Goal: Transaction & Acquisition: Purchase product/service

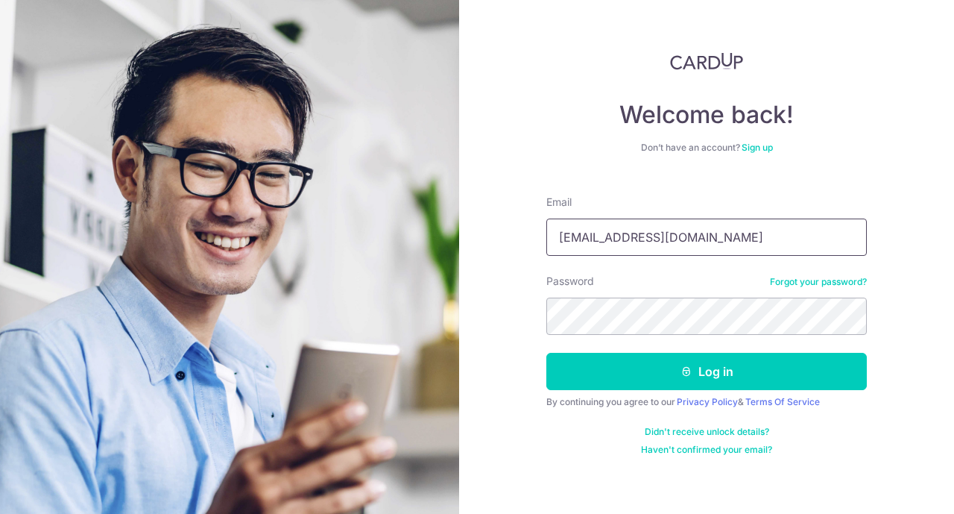
type input "lukekinss@yahoo.com.sg"
click at [707, 371] on button "Log in" at bounding box center [707, 371] width 321 height 37
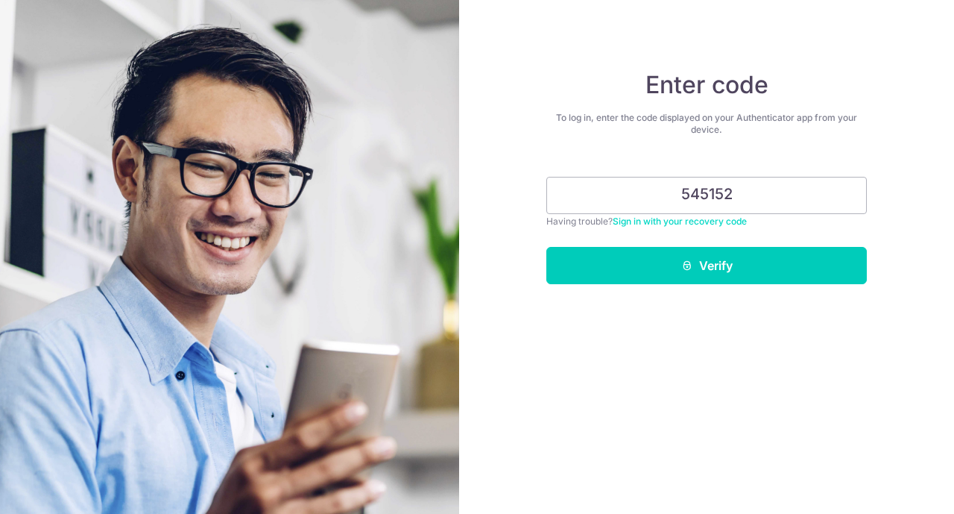
type input "545152"
click at [707, 265] on button "Verify" at bounding box center [707, 265] width 321 height 37
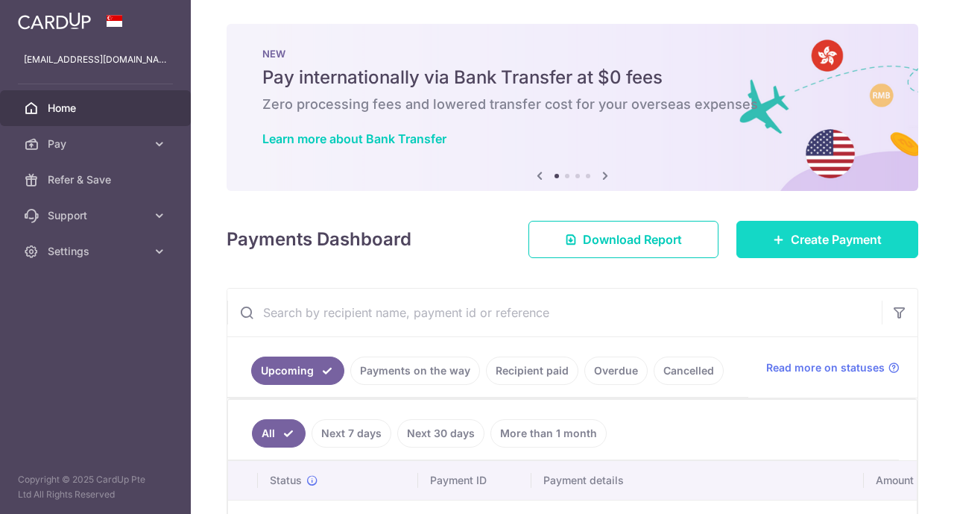
click at [802, 236] on span "Create Payment" at bounding box center [836, 239] width 91 height 18
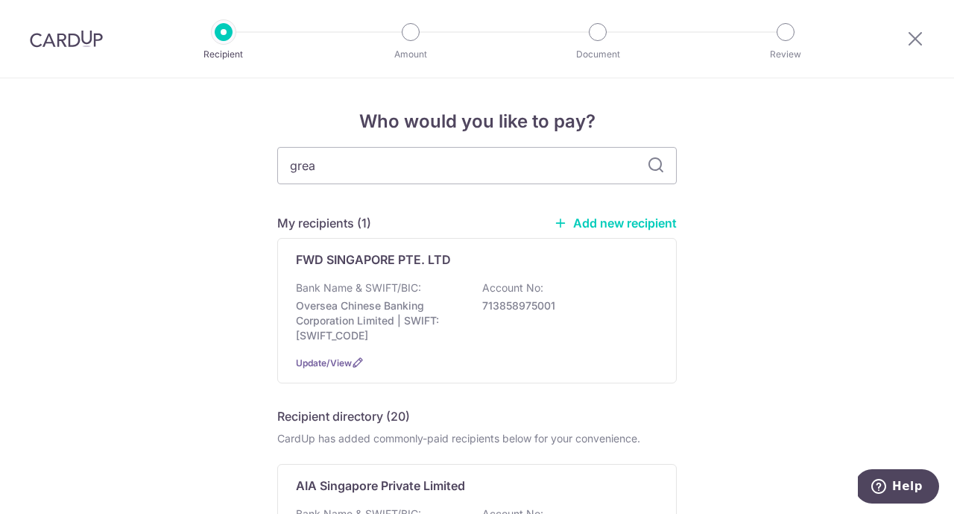
type input "great"
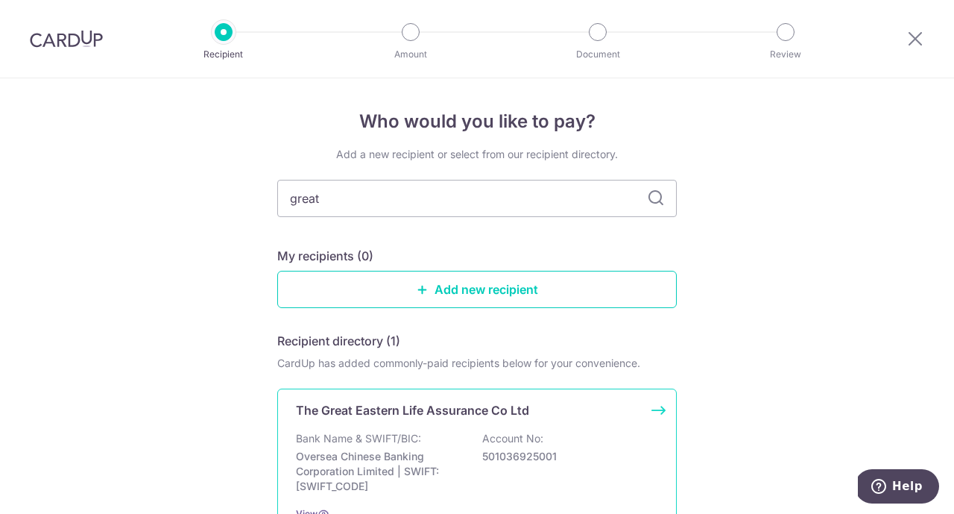
click at [342, 409] on p "The Great Eastern Life Assurance Co Ltd" at bounding box center [412, 410] width 233 height 18
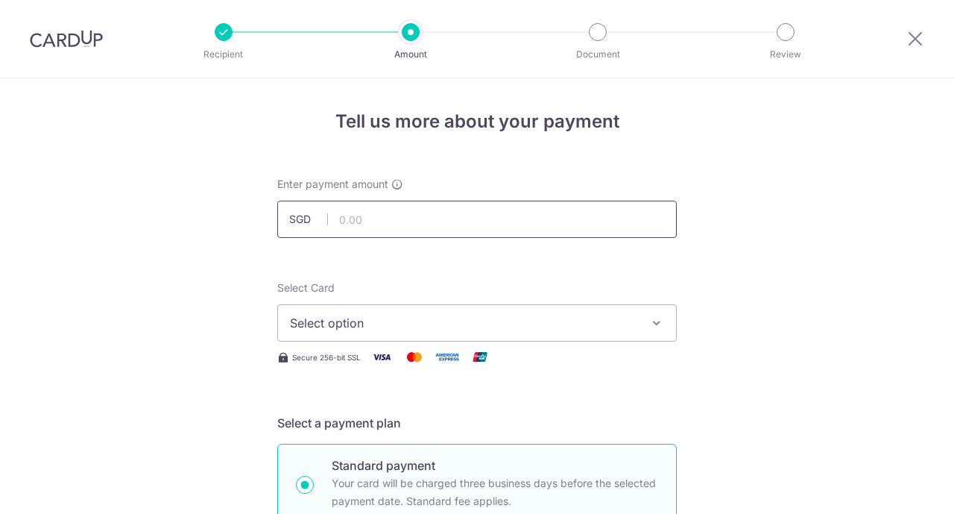
click at [389, 230] on input "text" at bounding box center [477, 219] width 400 height 37
type input "346.92"
click at [381, 313] on button "Select option" at bounding box center [477, 322] width 400 height 37
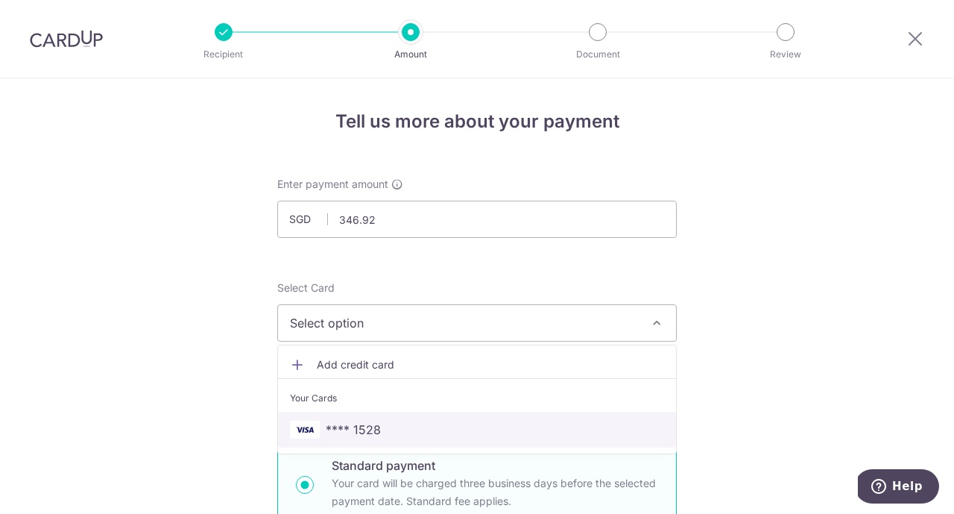
click at [370, 423] on span "**** 1528" at bounding box center [353, 430] width 55 height 18
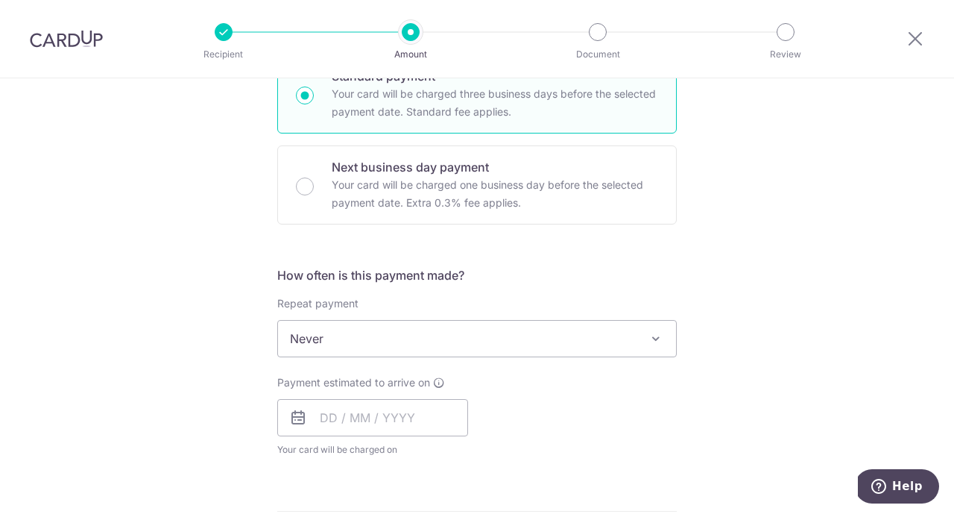
scroll to position [456, 0]
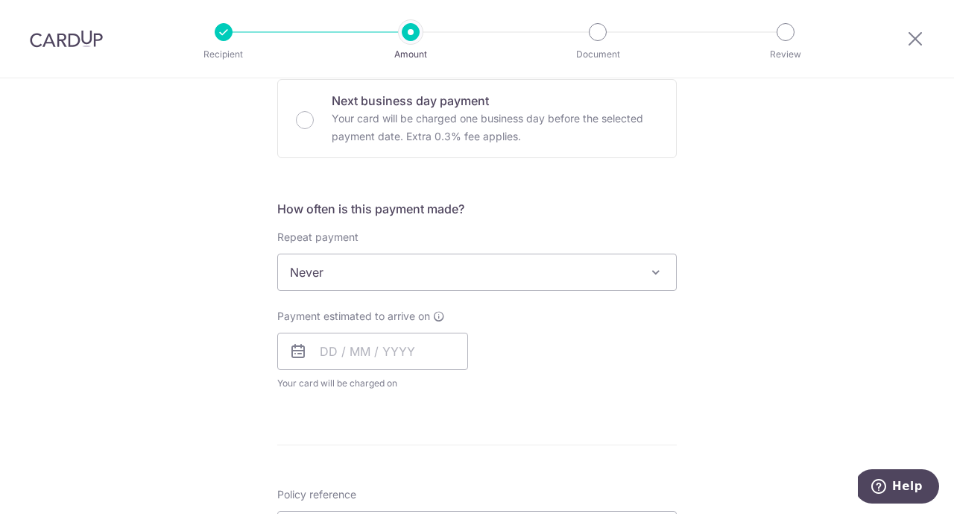
click at [511, 265] on span "Never" at bounding box center [477, 272] width 398 height 36
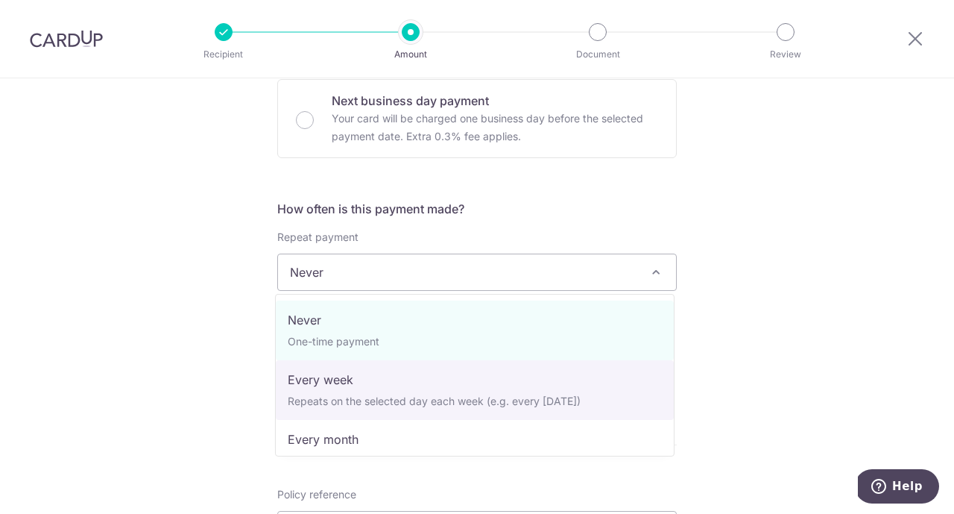
select select "2"
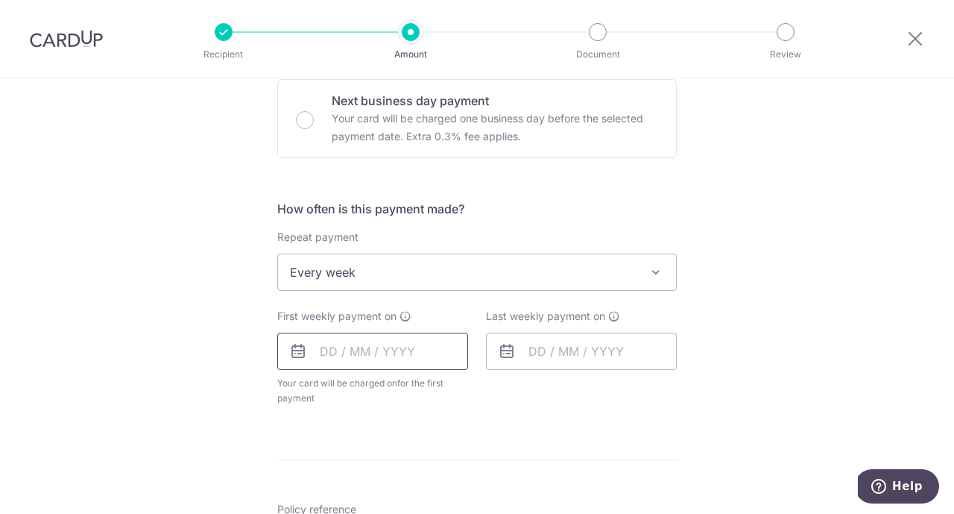
click at [330, 355] on input "text" at bounding box center [372, 351] width 191 height 37
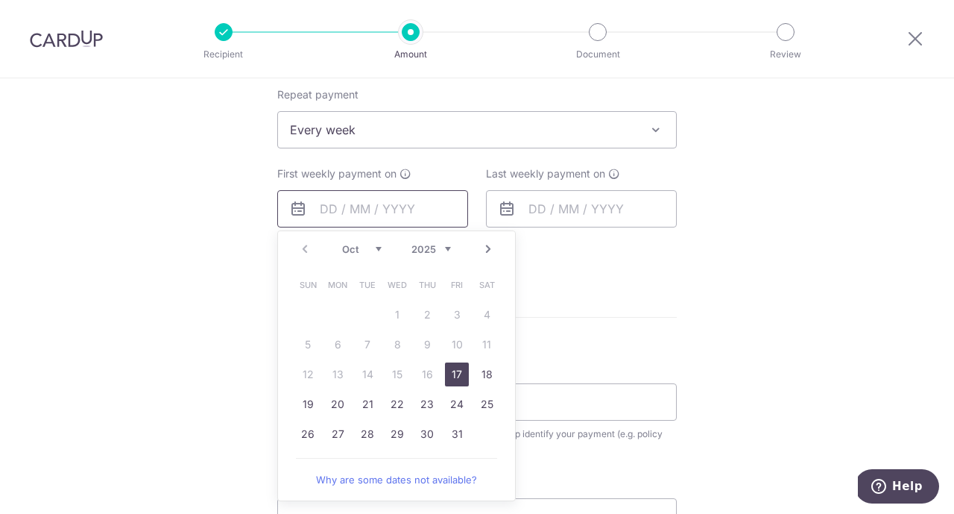
scroll to position [600, 0]
click at [450, 376] on link "17" at bounding box center [457, 373] width 24 height 24
type input "[DATE]"
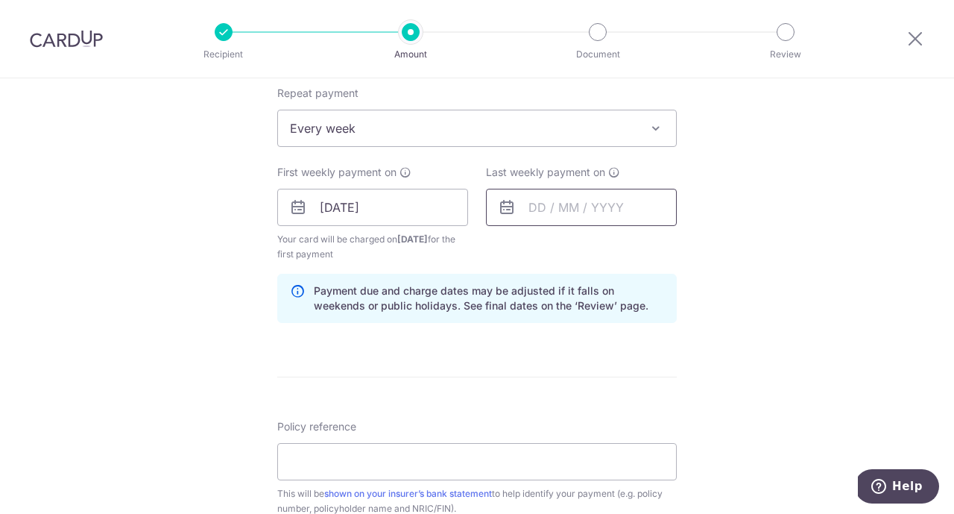
click at [529, 213] on input "text" at bounding box center [581, 207] width 191 height 37
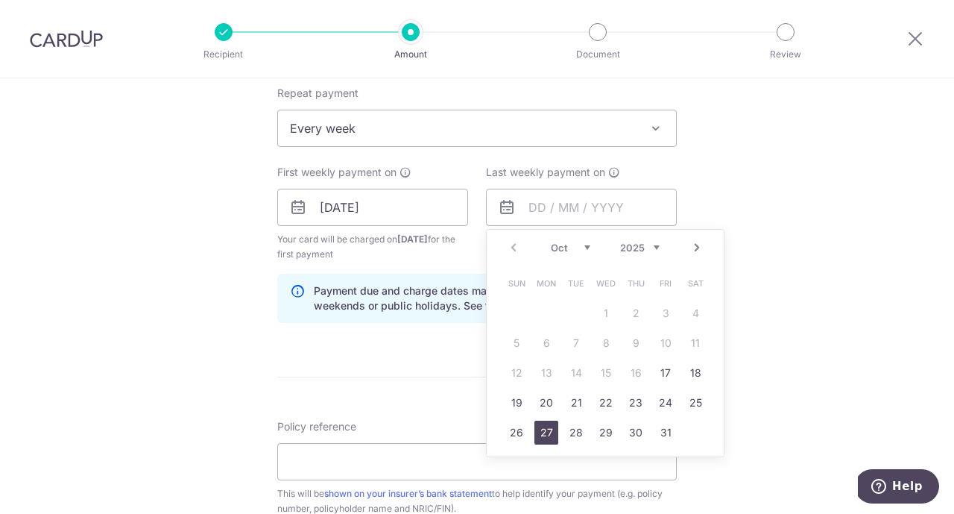
click at [545, 435] on link "27" at bounding box center [547, 433] width 24 height 24
type input "27/10/2025"
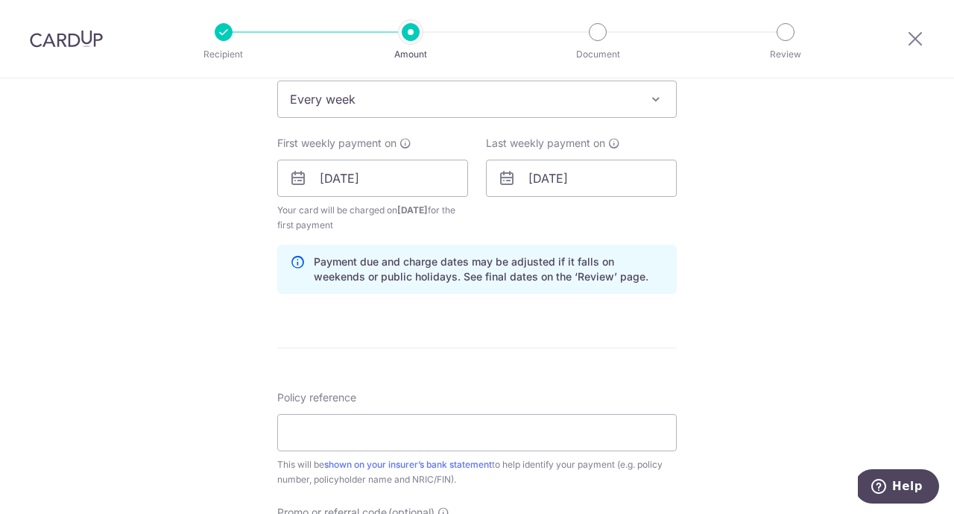
scroll to position [631, 0]
click at [517, 433] on input "Policy reference" at bounding box center [477, 430] width 400 height 37
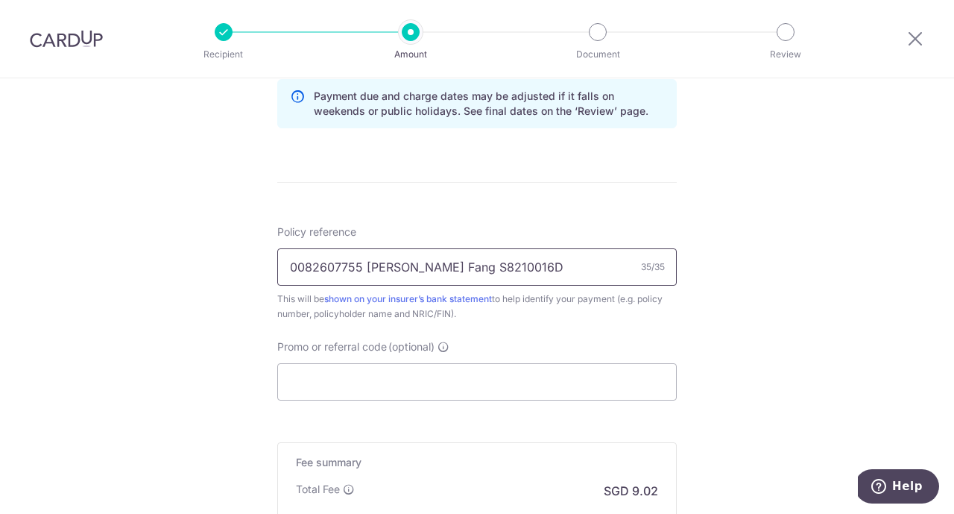
scroll to position [805, 0]
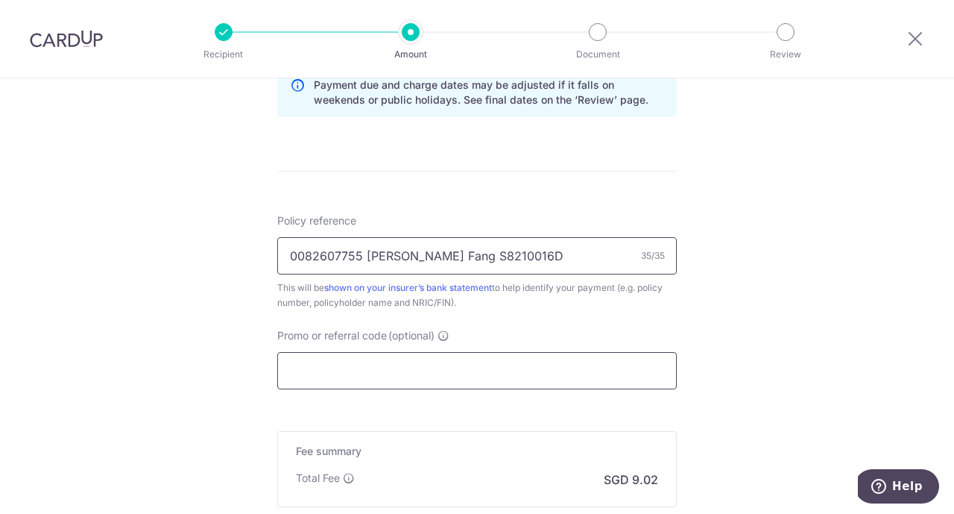
type input "0082607755 [PERSON_NAME] Fang S8210016D"
click at [491, 370] on input "Promo or referral code (optional)" at bounding box center [477, 370] width 400 height 37
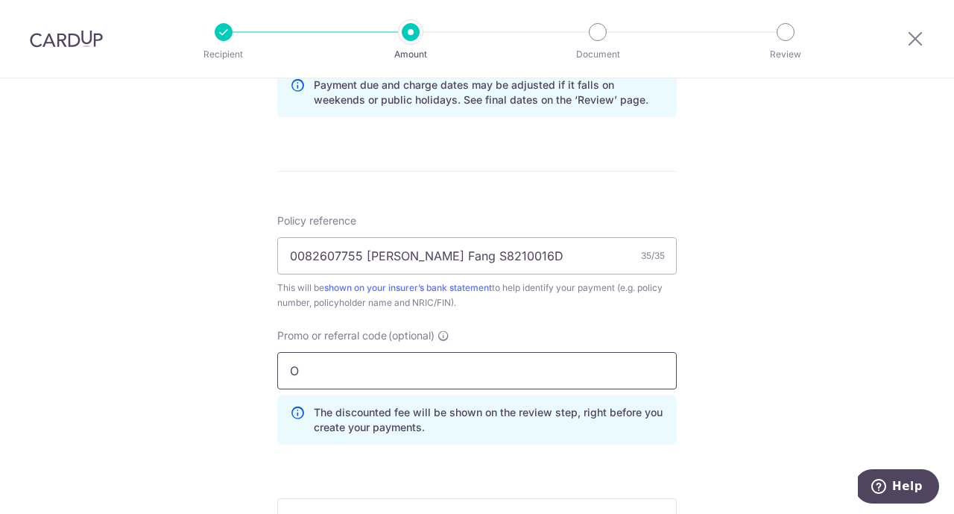
type input "OCBC18"
click at [775, 349] on div "Tell us more about your payment Enter payment amount SGD 346.92 346.92 Select C…" at bounding box center [477, 19] width 954 height 1492
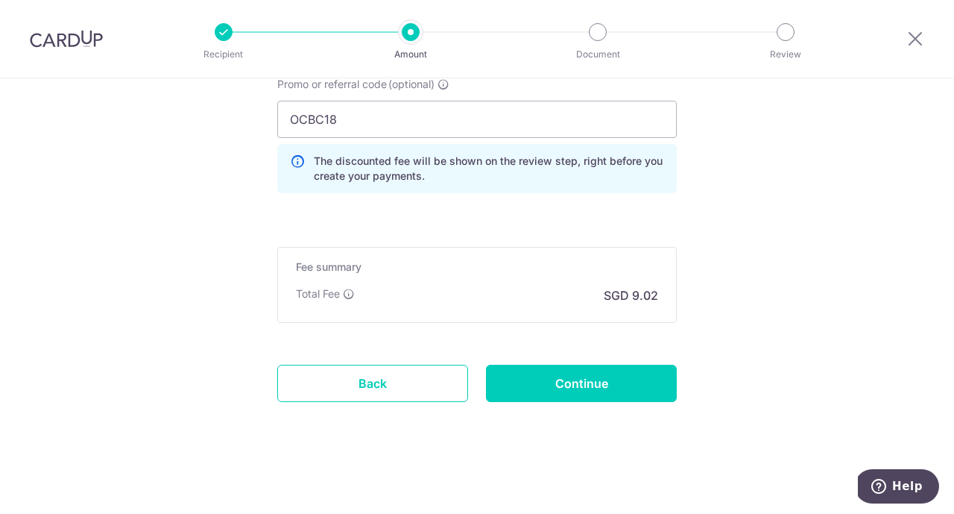
scroll to position [1057, 0]
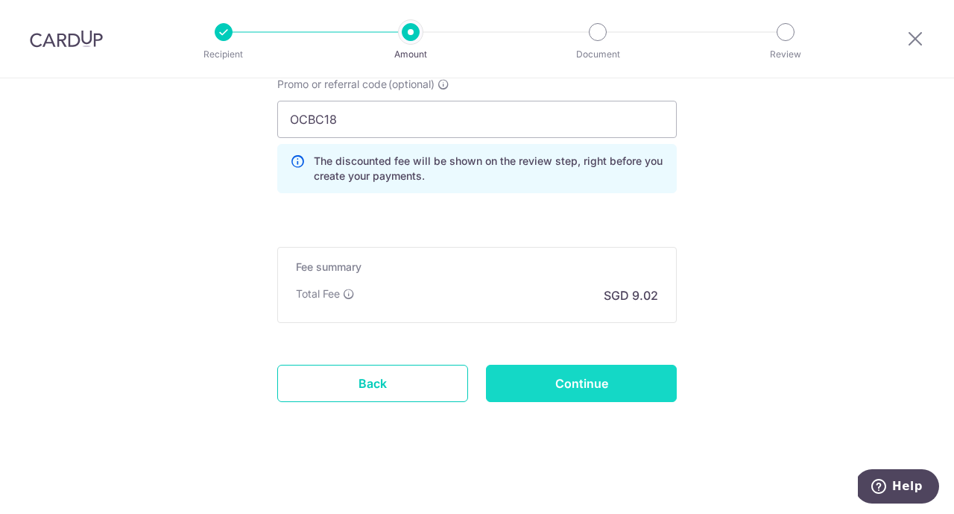
click at [596, 389] on input "Continue" at bounding box center [581, 383] width 191 height 37
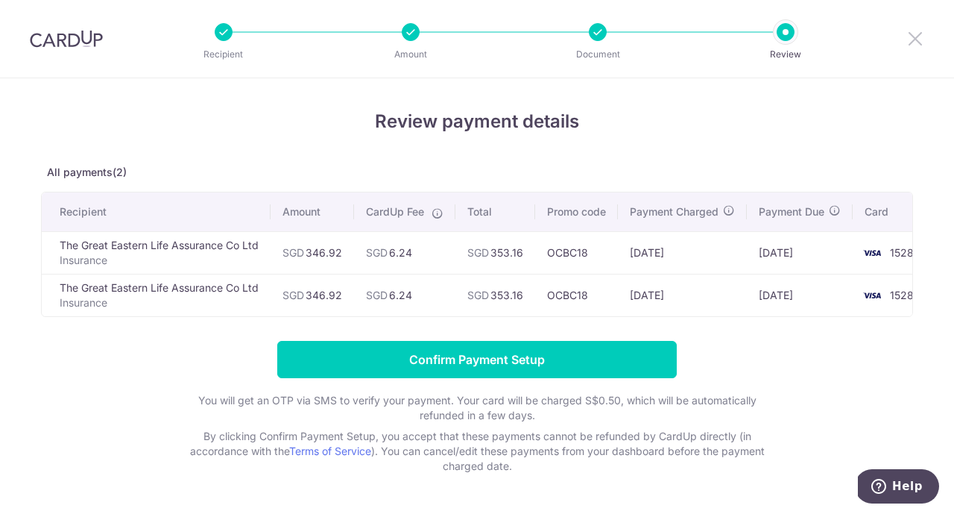
click at [914, 46] on icon at bounding box center [916, 38] width 18 height 19
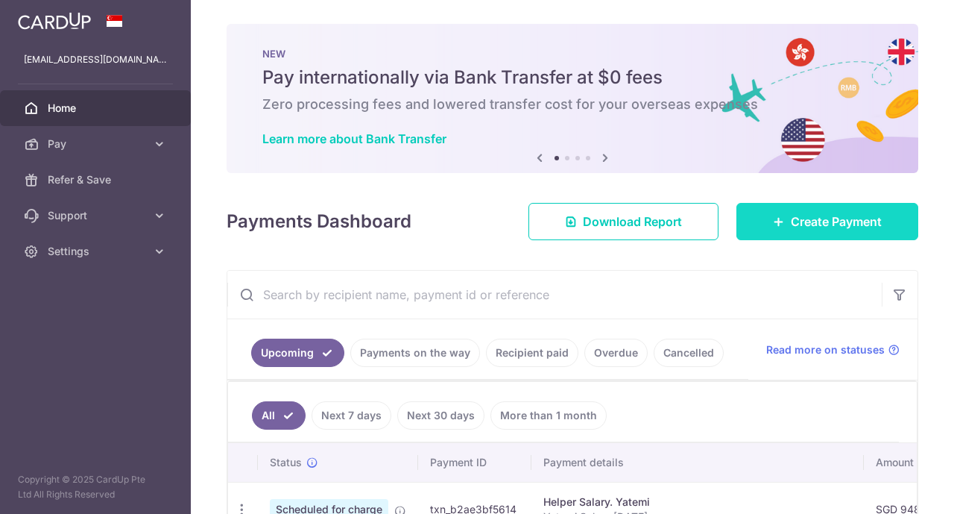
click at [827, 227] on span "Create Payment" at bounding box center [836, 222] width 91 height 18
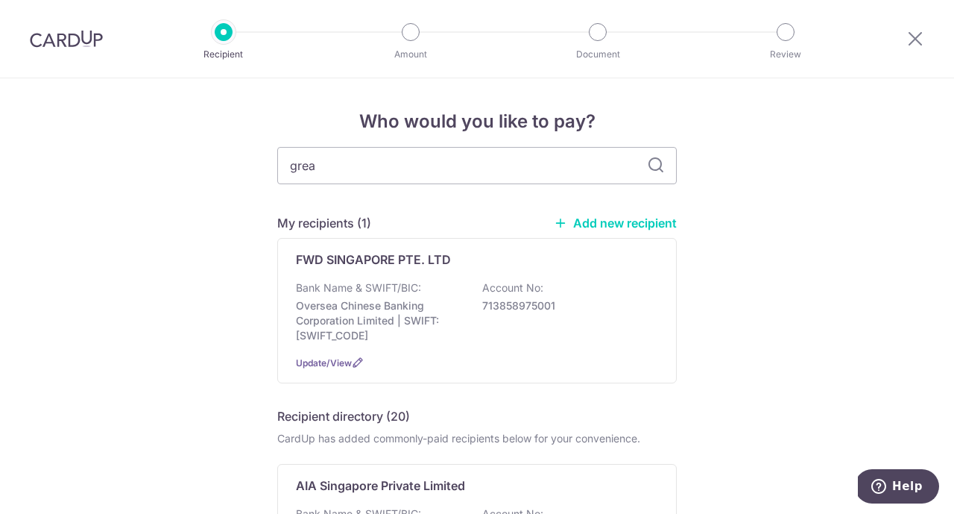
type input "great"
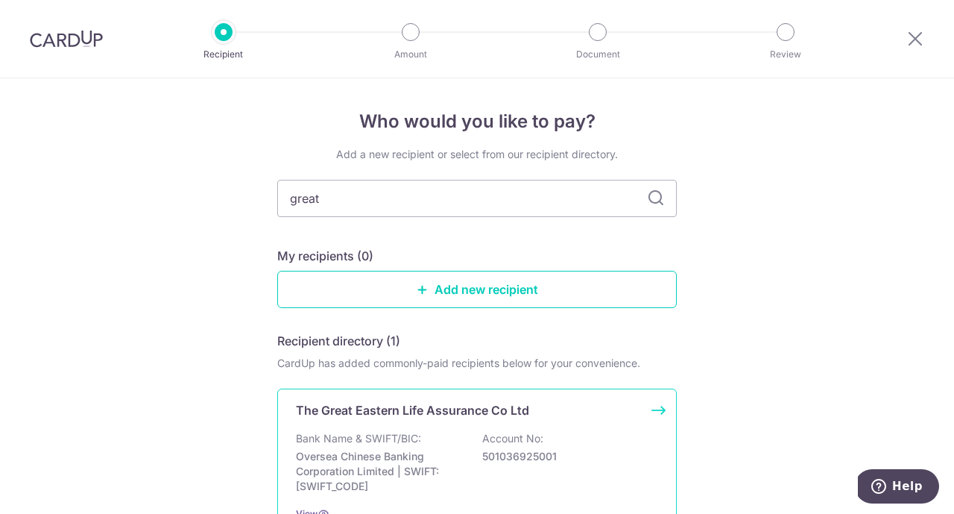
click at [394, 448] on div "Bank Name & SWIFT/BIC: Oversea Chinese Banking Corporation Limited | SWIFT: [SW…" at bounding box center [477, 462] width 362 height 63
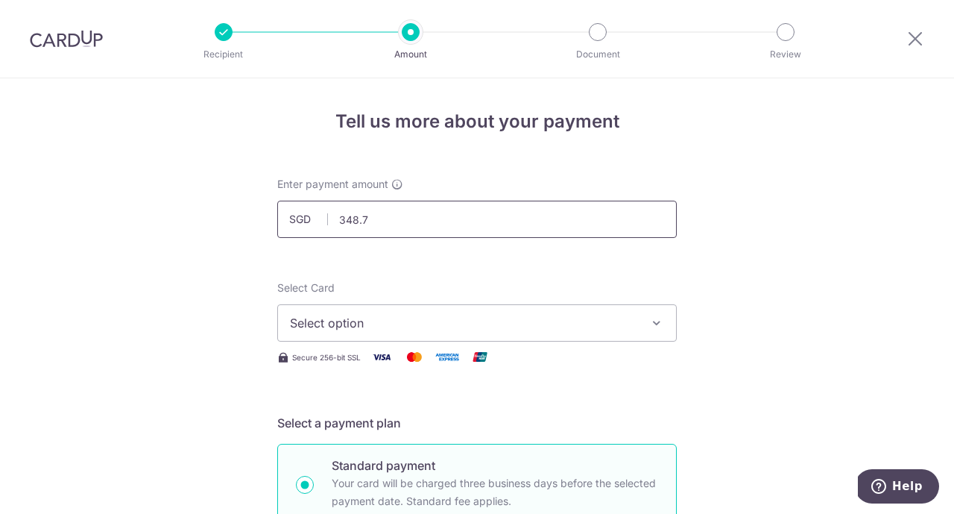
type input "348.73"
click at [362, 320] on span "Select option" at bounding box center [463, 323] width 347 height 18
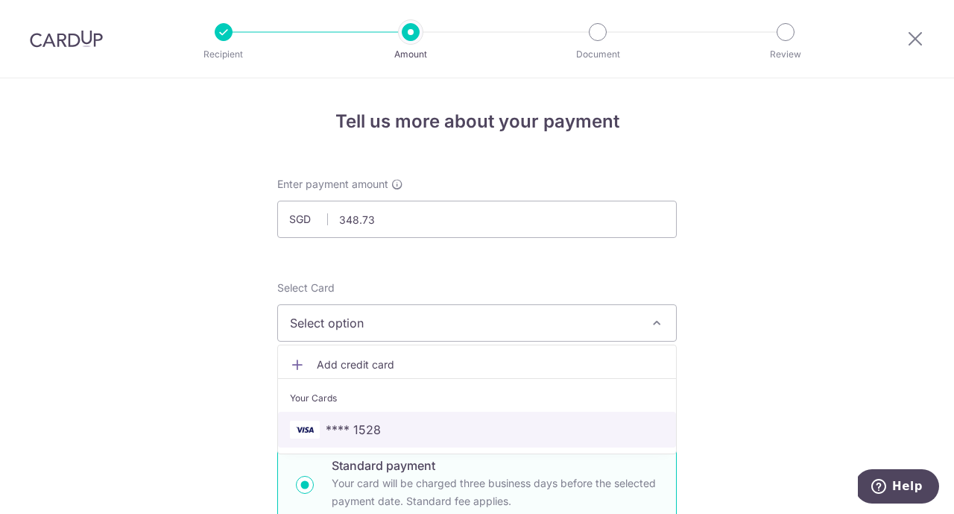
click at [350, 431] on span "**** 1528" at bounding box center [353, 430] width 55 height 18
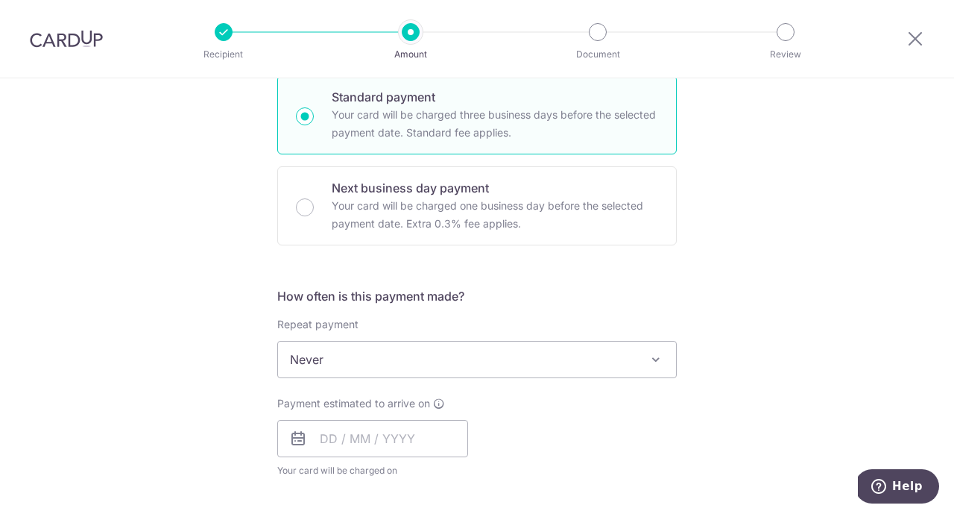
scroll to position [370, 0]
click at [313, 438] on input "text" at bounding box center [372, 436] width 191 height 37
click at [369, 365] on span "Never" at bounding box center [477, 358] width 398 height 36
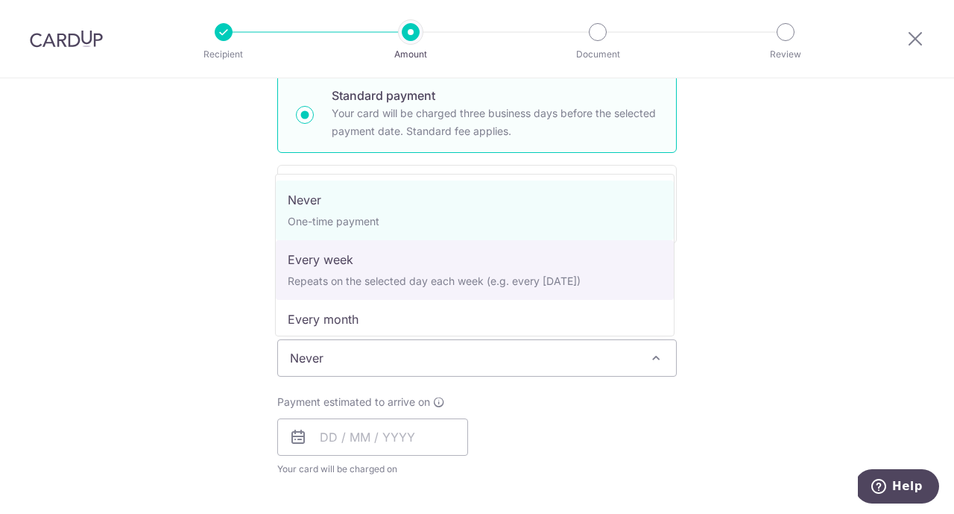
select select "2"
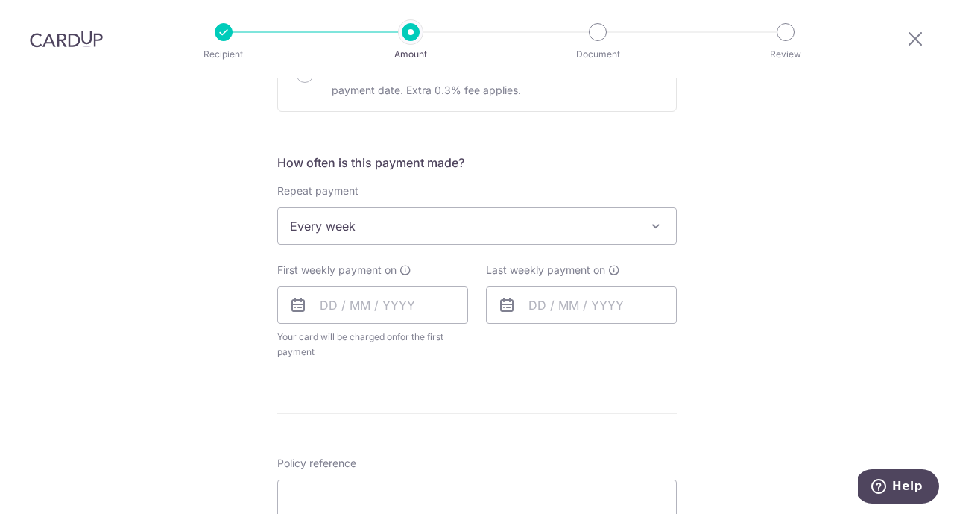
scroll to position [506, 0]
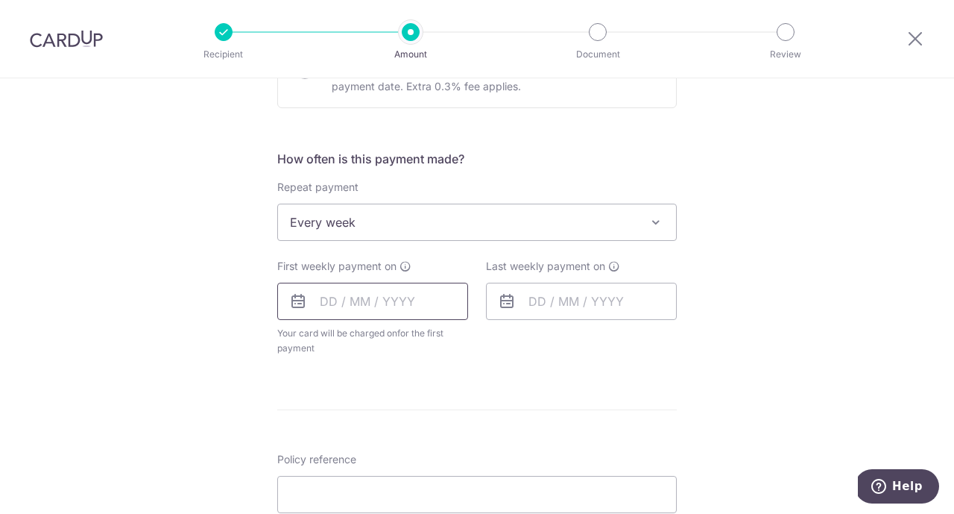
click at [323, 291] on input "text" at bounding box center [372, 301] width 191 height 37
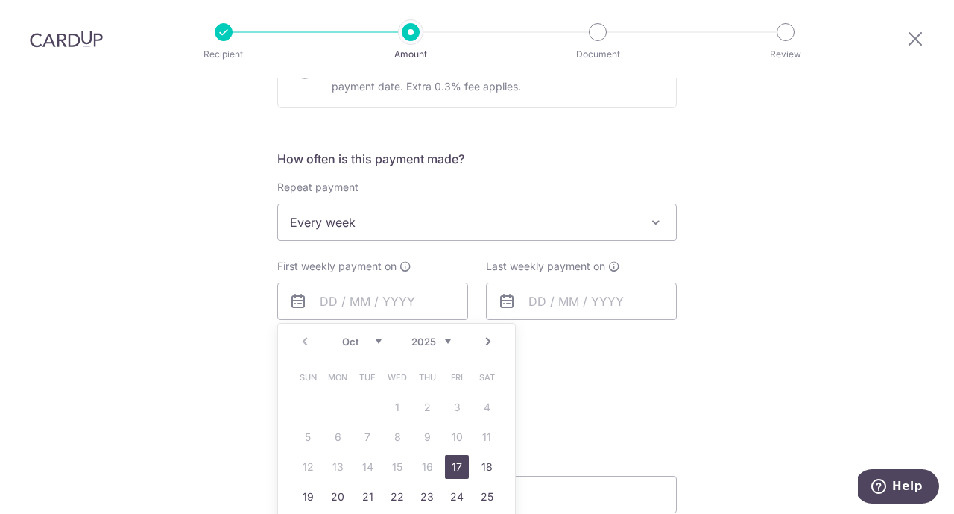
click at [450, 459] on link "17" at bounding box center [457, 467] width 24 height 24
type input "[DATE]"
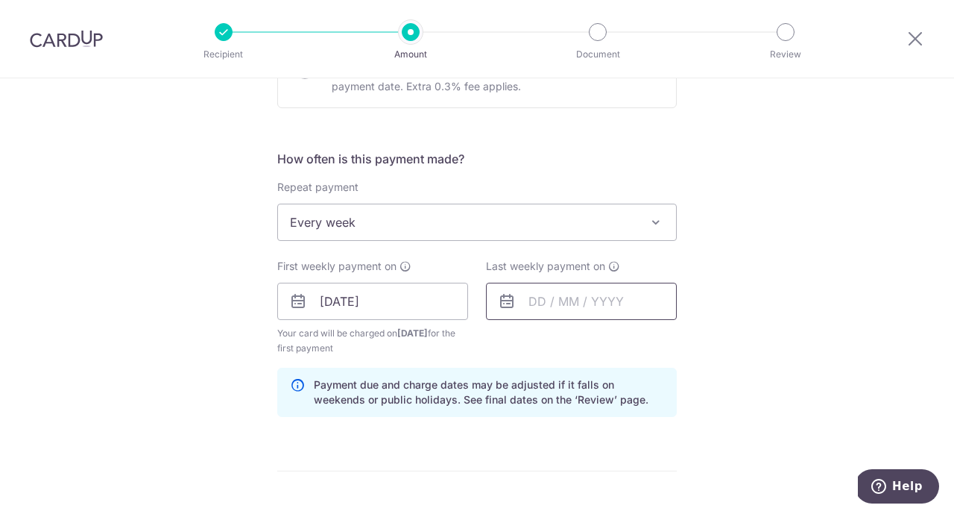
click at [533, 301] on input "text" at bounding box center [581, 301] width 191 height 37
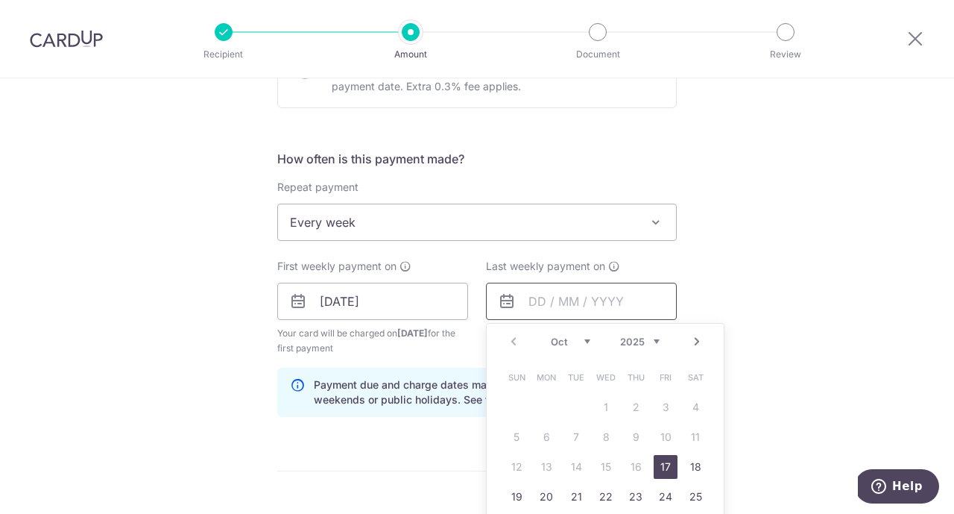
scroll to position [562, 0]
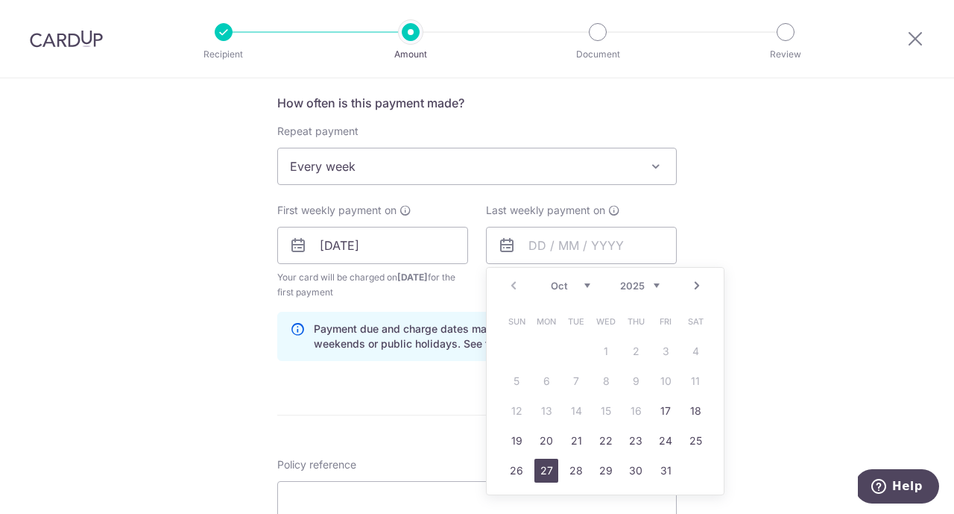
click at [546, 465] on link "27" at bounding box center [547, 471] width 24 height 24
type input "27/10/2025"
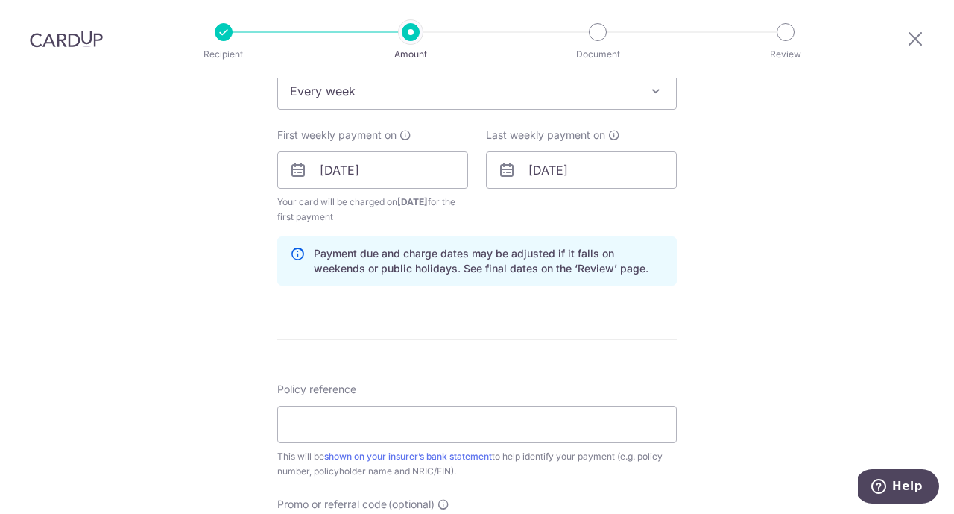
scroll to position [645, 0]
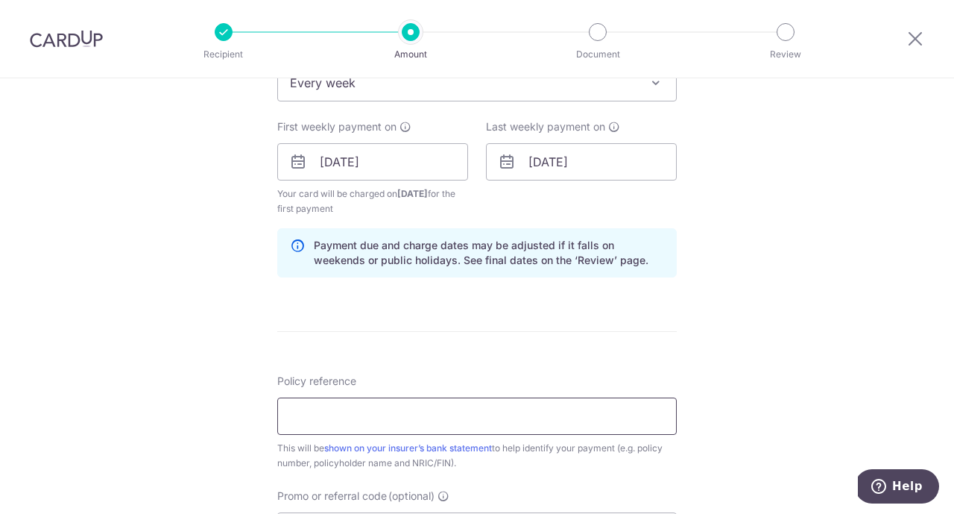
click at [378, 427] on input "Policy reference" at bounding box center [477, 415] width 400 height 37
type input "0082607755 [PERSON_NAME] Fang S8210016D"
click at [764, 394] on div "Tell us more about your payment Enter payment amount SGD 348.73 348.73 Select C…" at bounding box center [477, 145] width 954 height 1425
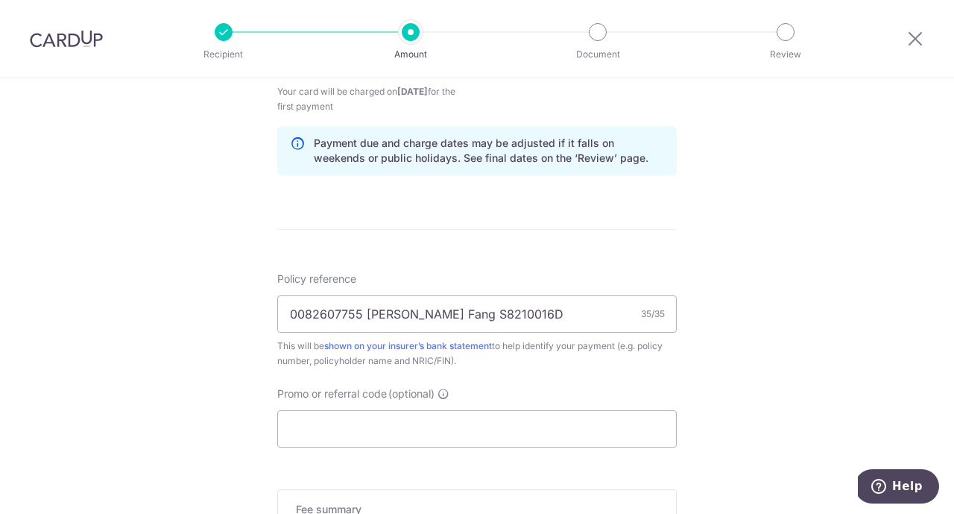
scroll to position [820, 0]
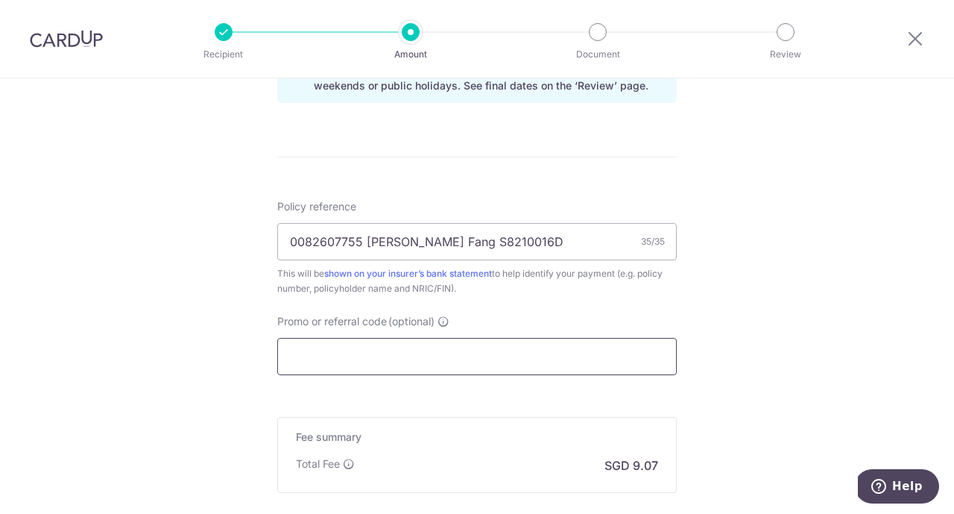
click at [516, 366] on input "Promo or referral code (optional)" at bounding box center [477, 356] width 400 height 37
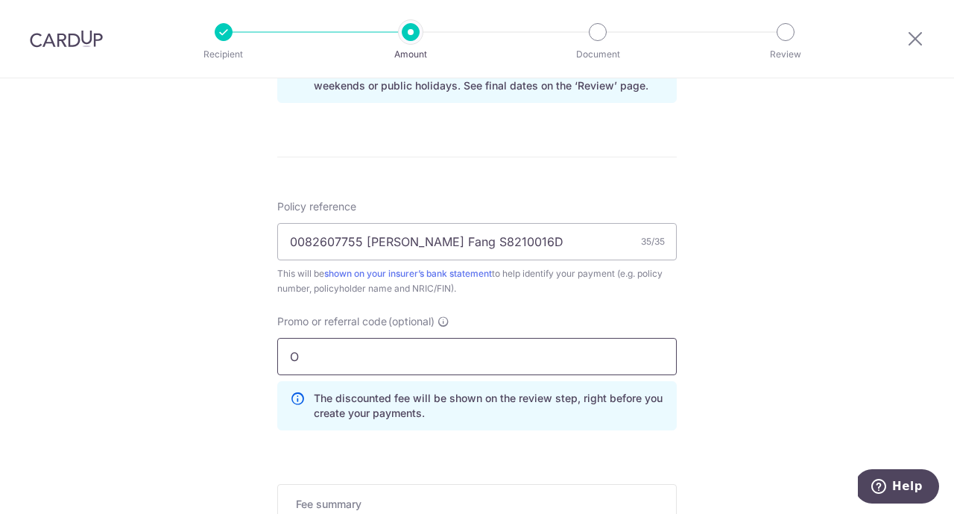
type input "OCBC18"
click at [782, 334] on div "Tell us more about your payment Enter payment amount SGD 348.73 348.73 Select C…" at bounding box center [477, 5] width 954 height 1492
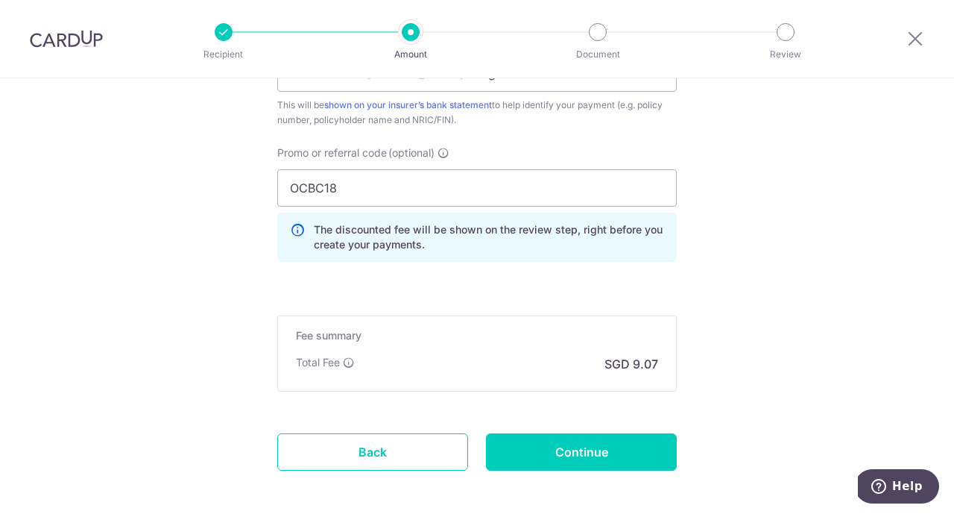
scroll to position [1005, 0]
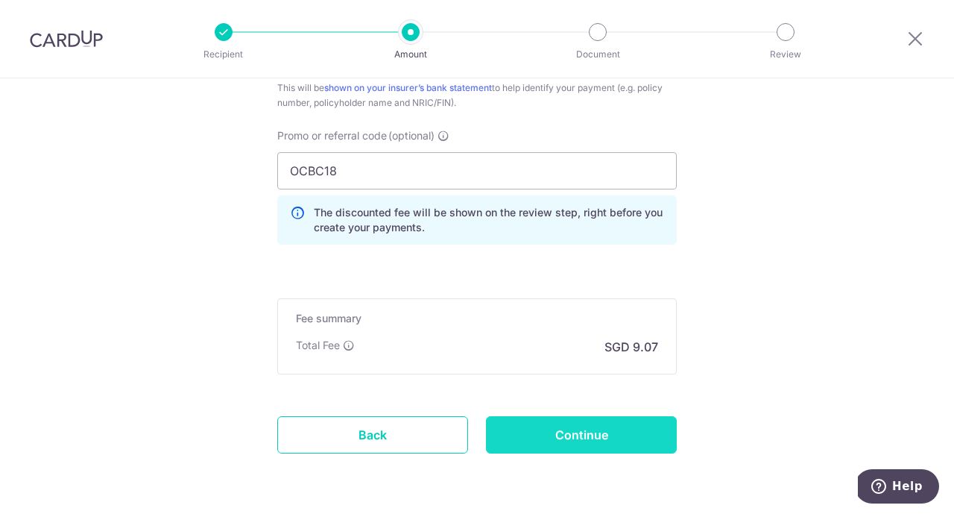
click at [587, 427] on input "Continue" at bounding box center [581, 434] width 191 height 37
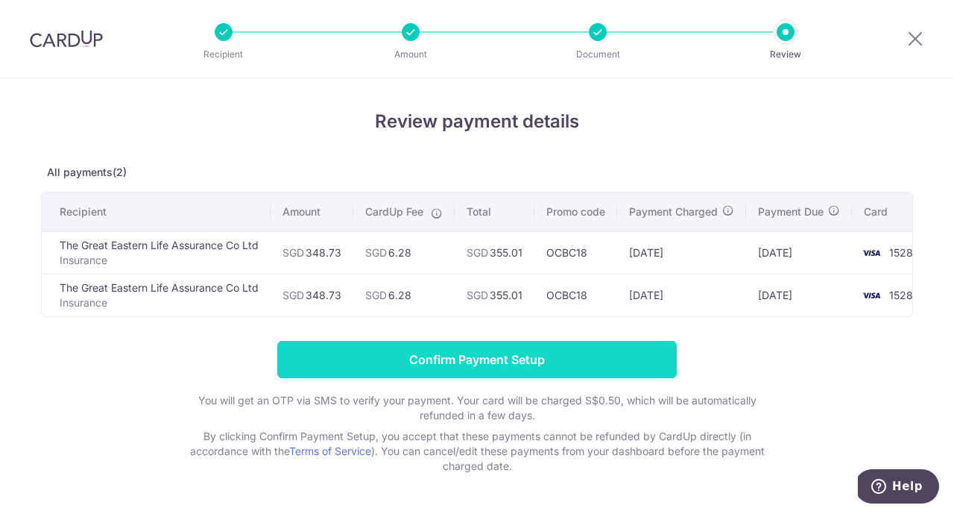
click at [487, 361] on input "Confirm Payment Setup" at bounding box center [477, 359] width 400 height 37
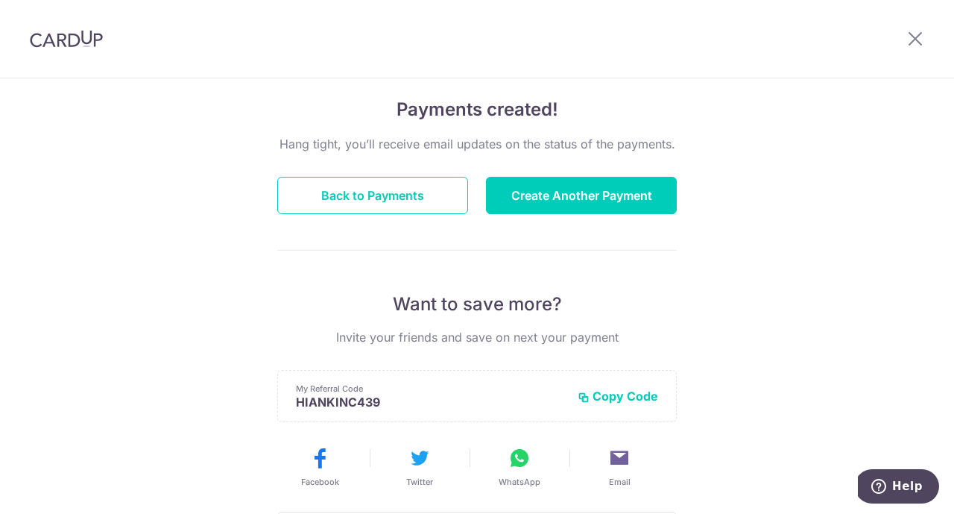
scroll to position [77, 0]
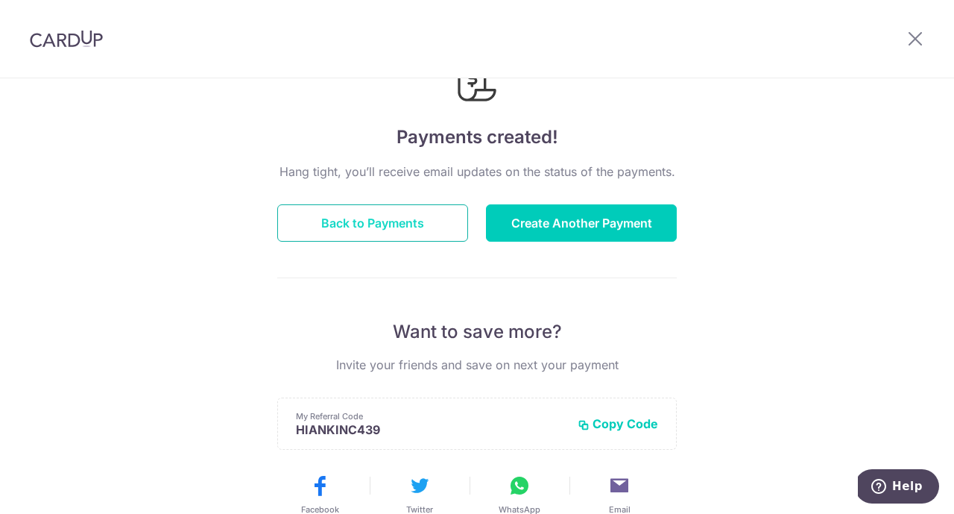
click at [374, 224] on button "Back to Payments" at bounding box center [372, 222] width 191 height 37
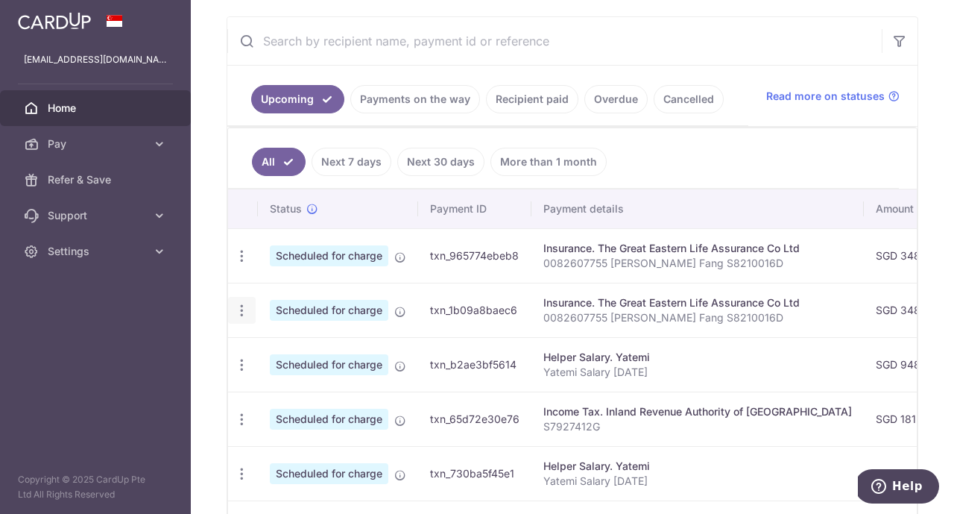
click at [239, 309] on icon "button" at bounding box center [242, 311] width 16 height 16
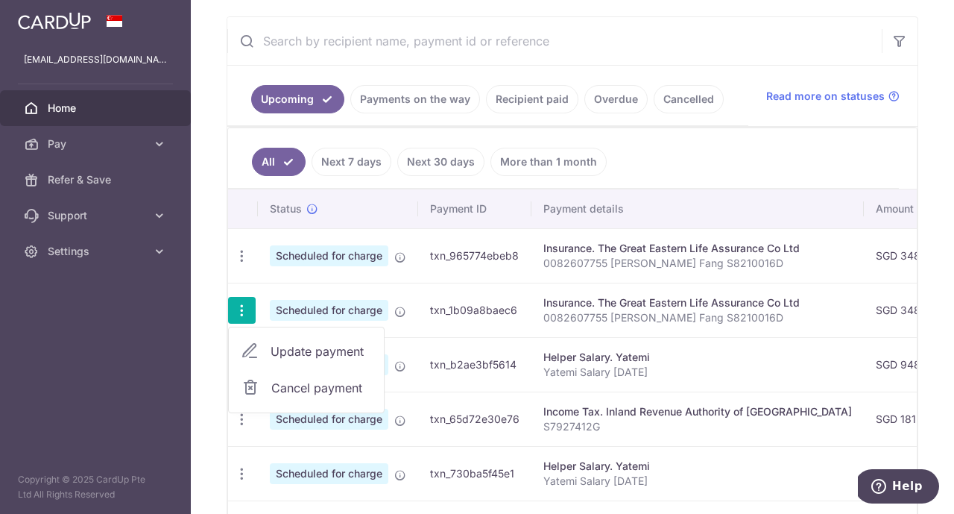
click at [330, 350] on span "Update payment" at bounding box center [321, 351] width 101 height 18
radio input "true"
type input "348.73"
type input "[DATE]"
type input "0082607755 [PERSON_NAME] Fang S8210016D"
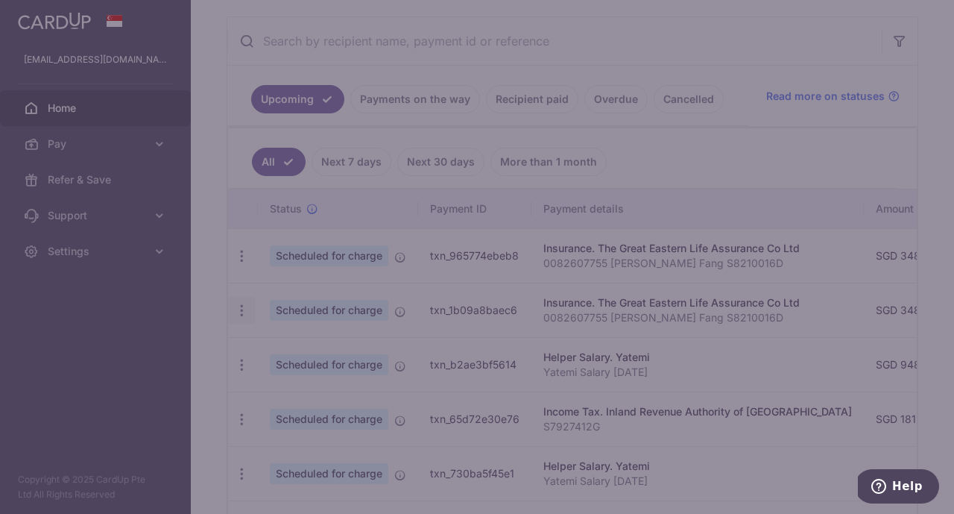
type input "OCBC18"
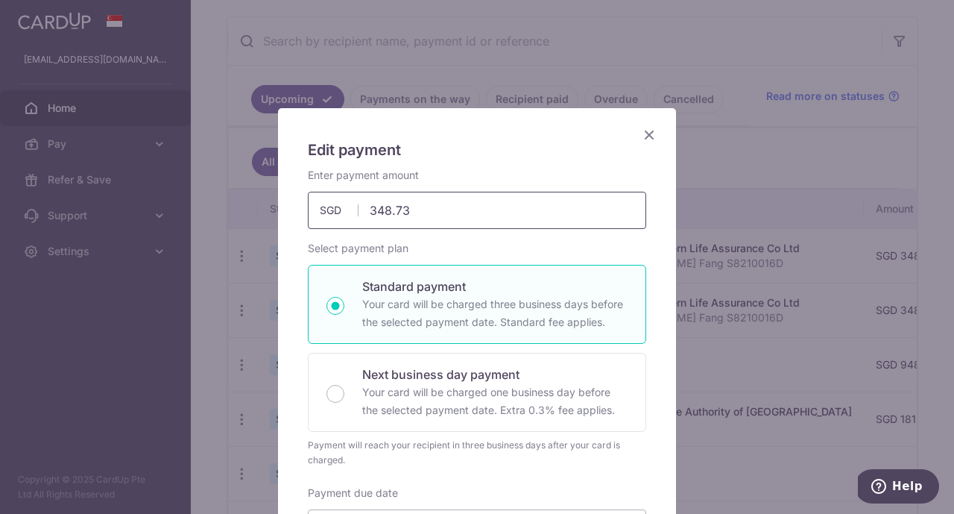
click at [386, 213] on input "348.73" at bounding box center [477, 210] width 339 height 37
drag, startPoint x: 386, startPoint y: 213, endPoint x: 465, endPoint y: 215, distance: 79.1
click at [465, 215] on input "348.73" at bounding box center [477, 210] width 339 height 37
type input "345.10"
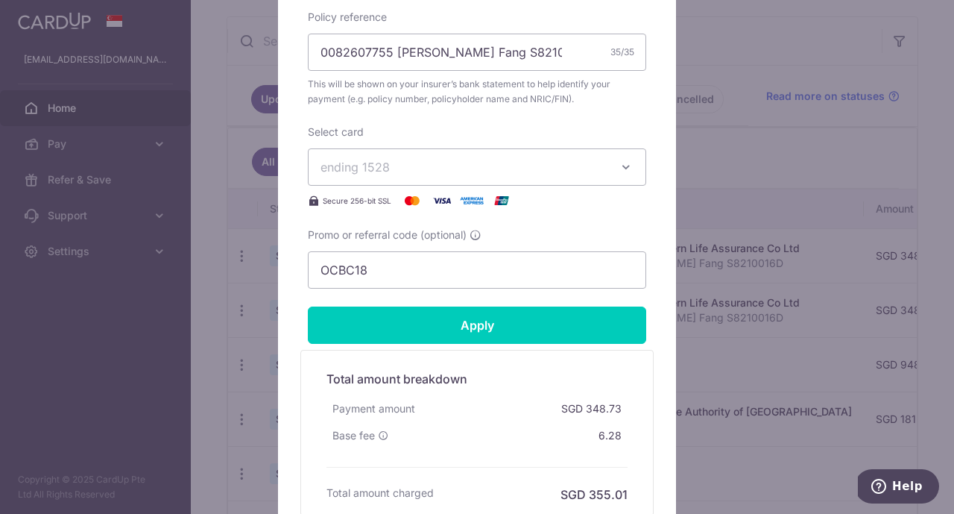
scroll to position [607, 0]
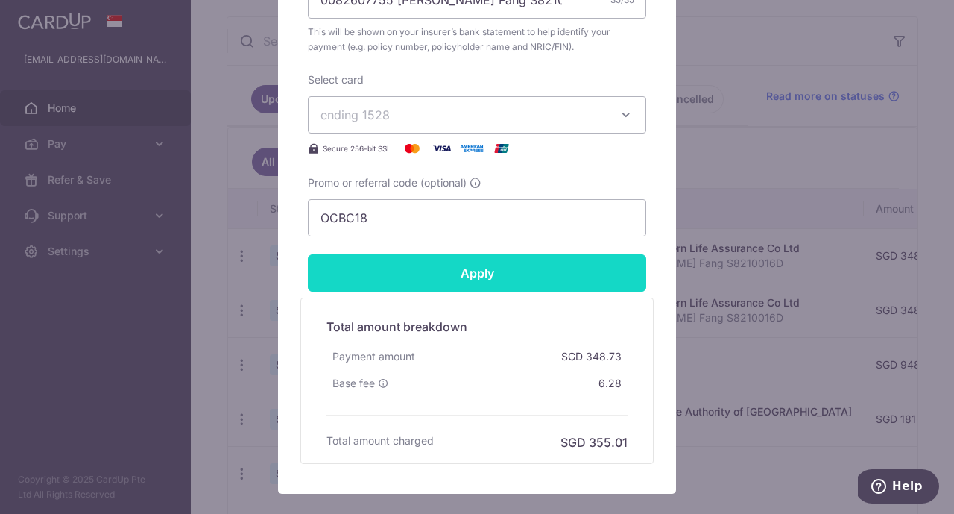
click at [468, 270] on input "Apply" at bounding box center [477, 272] width 339 height 37
type input "Successfully Applied"
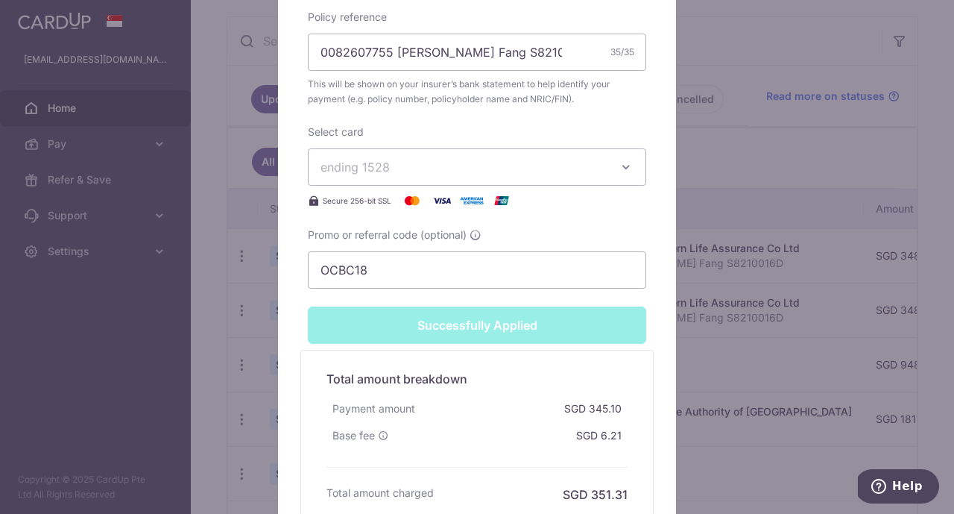
click at [723, 150] on div "Edit payment By clicking apply, you will make changes to all payments to The Gr…" at bounding box center [477, 257] width 954 height 514
